Goal: Transaction & Acquisition: Purchase product/service

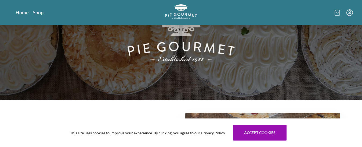
scroll to position [54, 0]
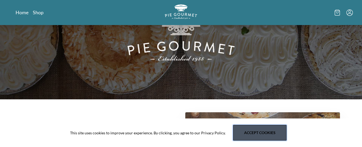
click at [249, 132] on button "Accept cookies" at bounding box center [259, 133] width 53 height 16
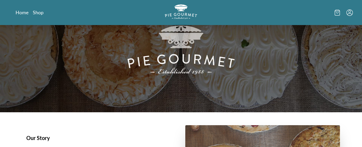
scroll to position [0, 0]
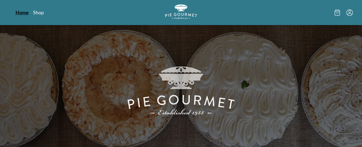
click at [20, 10] on link "Home" at bounding box center [22, 12] width 13 height 6
click at [337, 11] on icon at bounding box center [337, 11] width 5 height 0
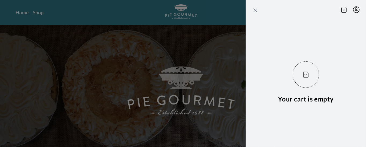
click at [254, 10] on icon "Close panel" at bounding box center [255, 10] width 6 height 6
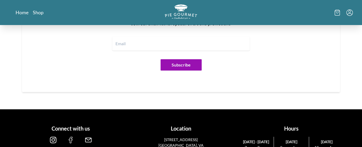
scroll to position [699, 0]
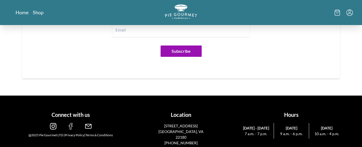
click at [88, 125] on img at bounding box center [88, 126] width 6 height 6
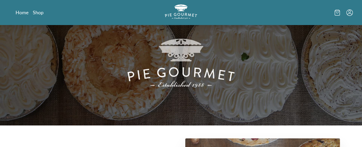
scroll to position [0, 0]
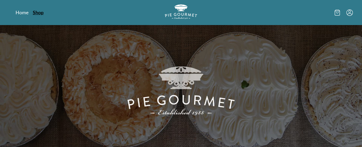
click at [37, 11] on link "Shop" at bounding box center [38, 12] width 11 height 6
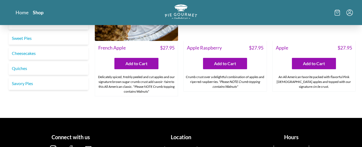
scroll to position [1781, 0]
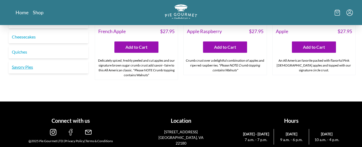
click at [28, 60] on link "Savory Pies" at bounding box center [49, 66] width 80 height 13
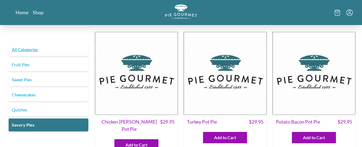
click at [21, 49] on link "All Categories" at bounding box center [49, 49] width 80 height 13
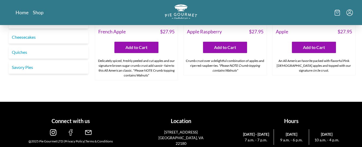
scroll to position [1781, 0]
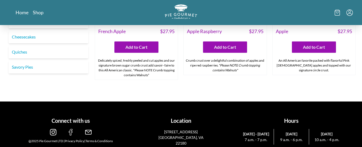
click at [88, 129] on img at bounding box center [88, 132] width 6 height 6
